Goal: Obtain resource: Obtain resource

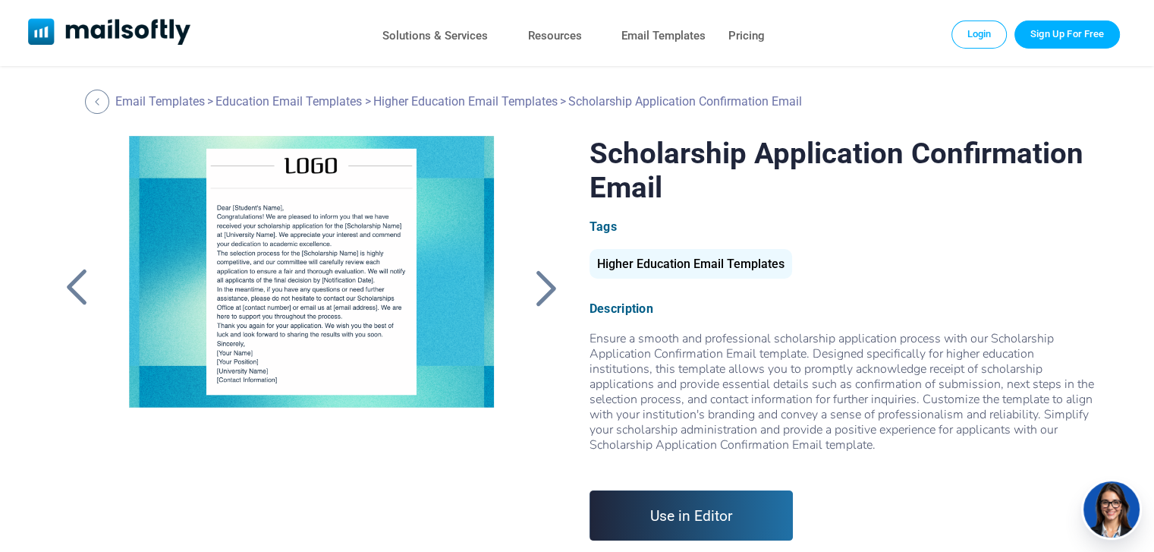
click at [322, 214] on div at bounding box center [312, 325] width 406 height 379
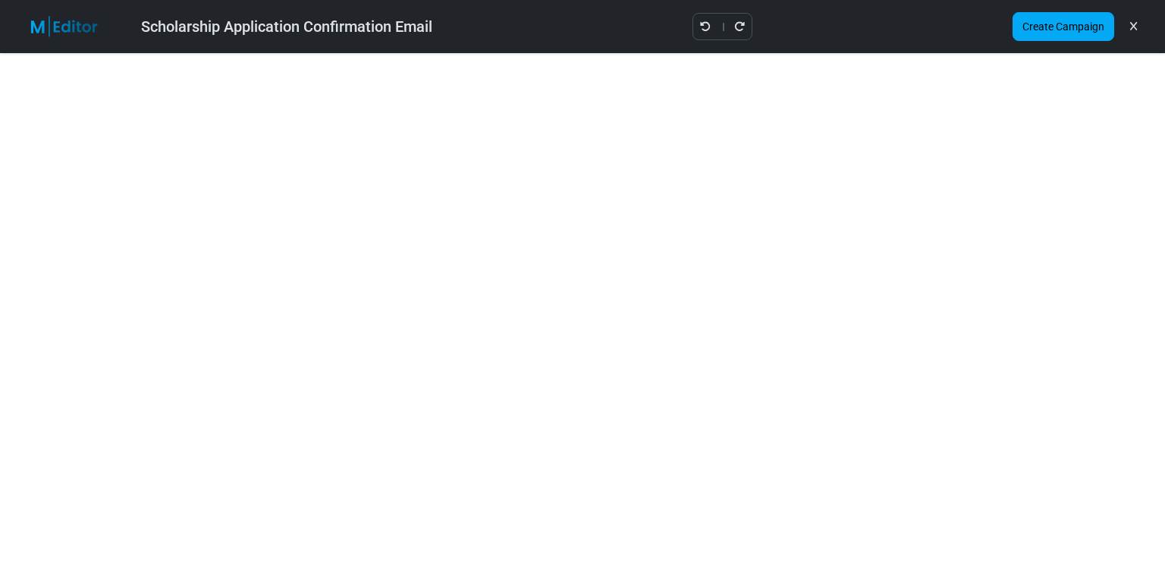
drag, startPoint x: 143, startPoint y: 27, endPoint x: 448, endPoint y: 33, distance: 305.1
click at [448, 33] on div "Scholarship Application Confirmation Email Create Campaign" at bounding box center [582, 26] width 1165 height 53
copy div "Scholarship Application Confirmation Email"
